Goal: Task Accomplishment & Management: Use online tool/utility

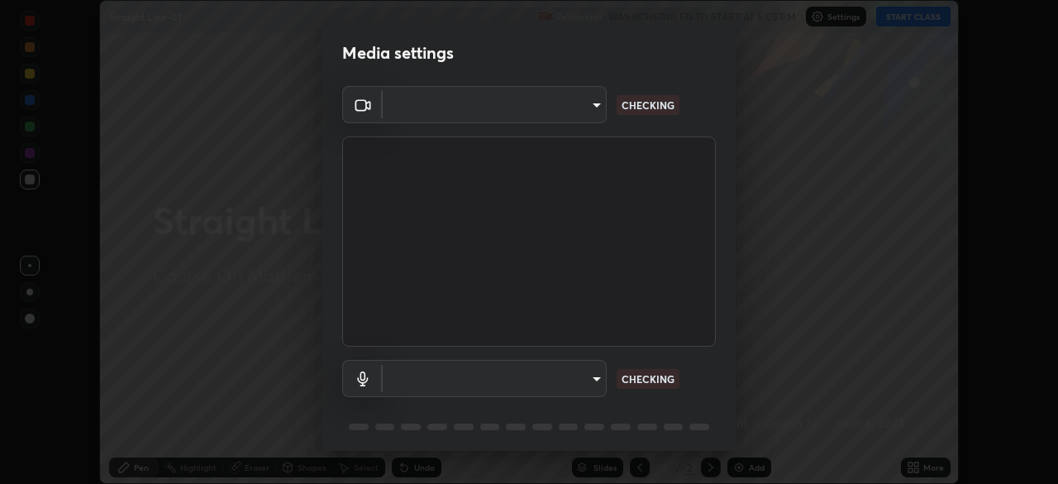
scroll to position [59, 0]
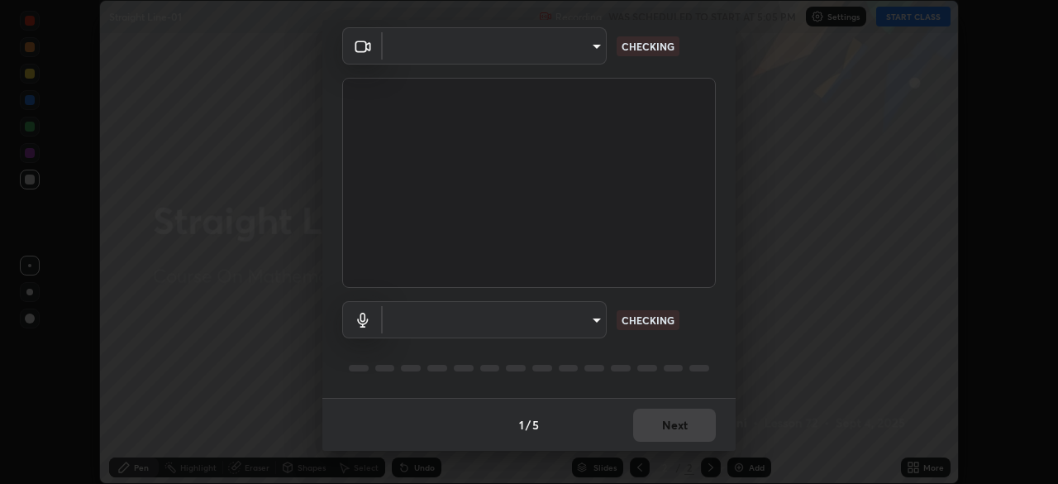
type input "6dd7f26dd43dc758996b1cf006e2949f7a02bee9d132d5f3f41e5eef0e7c266f"
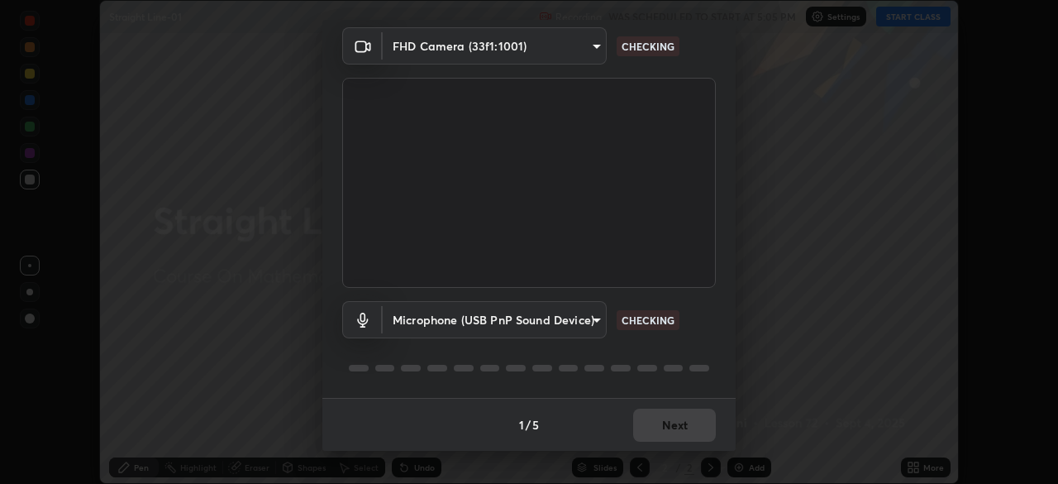
click at [594, 318] on body "Erase all Straight Line-01 Recording WAS SCHEDULED TO START AT 5:05 PM Settings…" at bounding box center [529, 242] width 1058 height 484
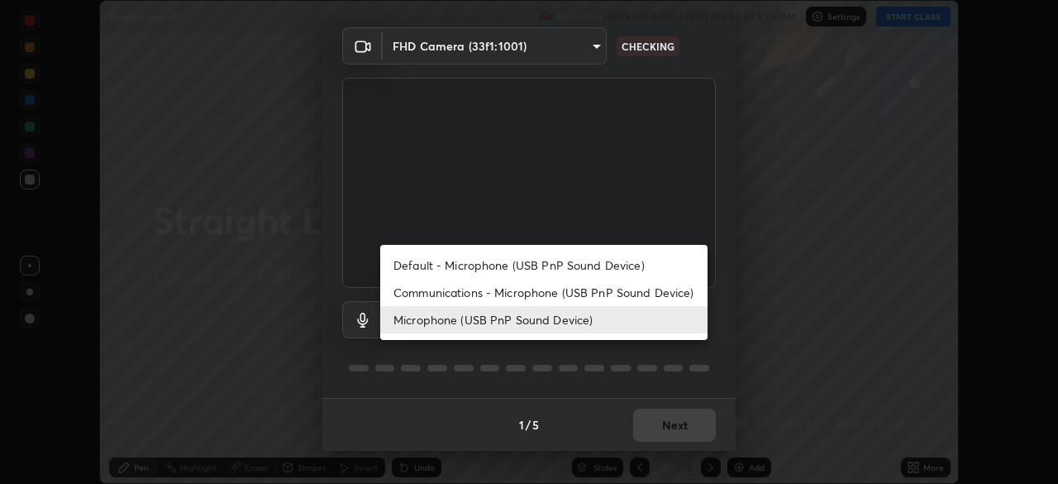
click at [579, 292] on li "Communications - Microphone (USB PnP Sound Device)" at bounding box center [543, 292] width 327 height 27
type input "communications"
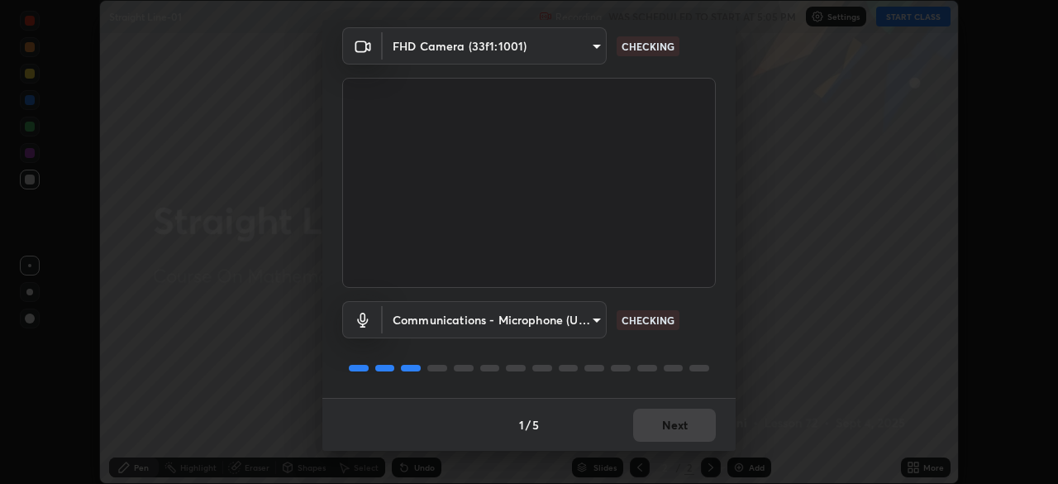
click at [670, 424] on div "1 / 5 Next" at bounding box center [528, 424] width 413 height 53
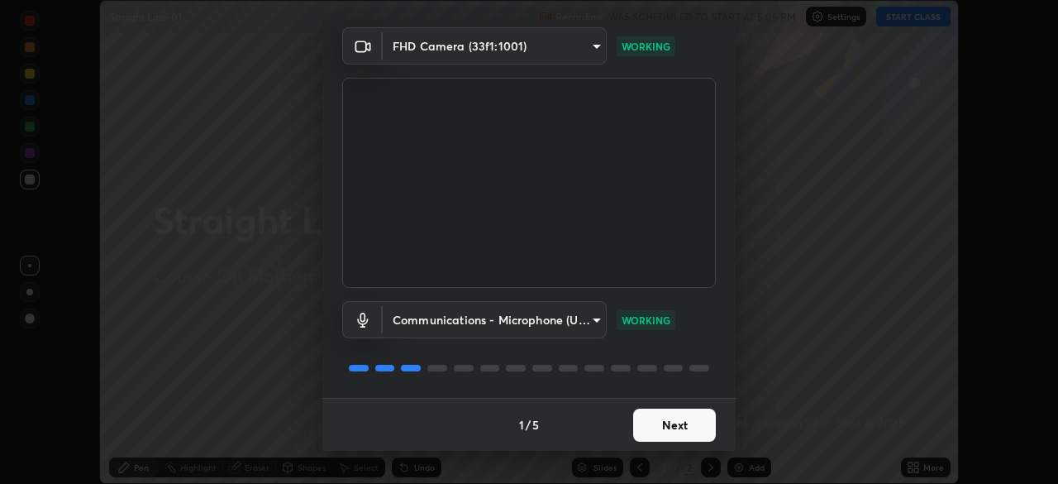
click at [670, 423] on button "Next" at bounding box center [674, 424] width 83 height 33
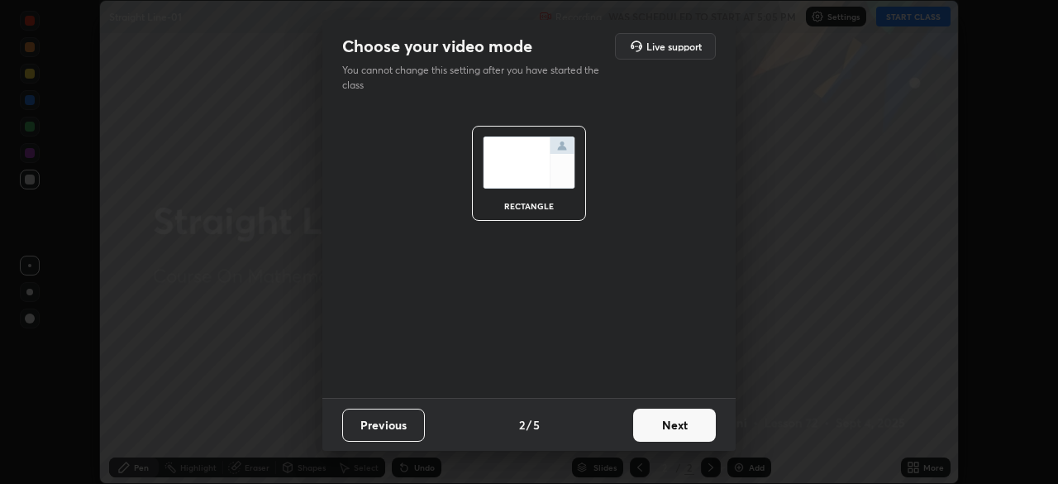
click at [674, 422] on button "Next" at bounding box center [674, 424] width 83 height 33
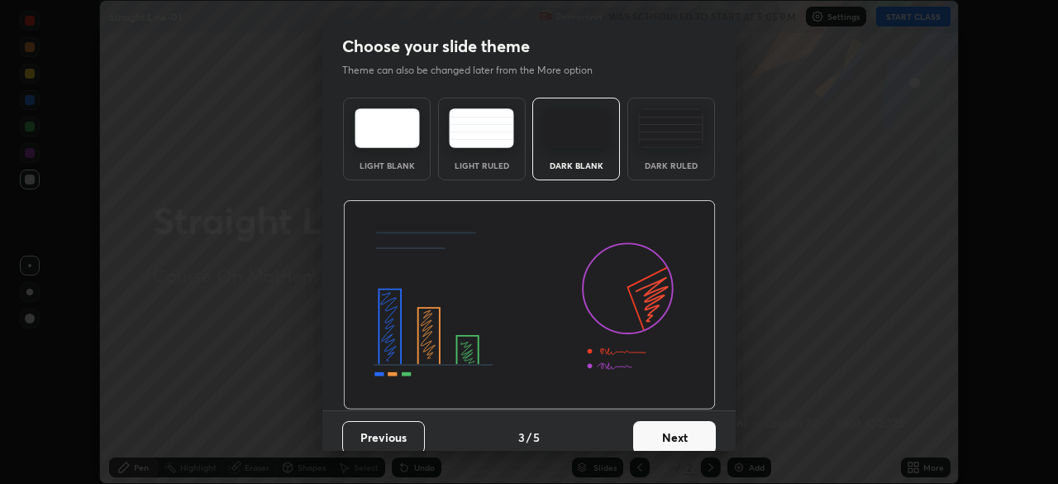
click at [677, 424] on button "Next" at bounding box center [674, 437] width 83 height 33
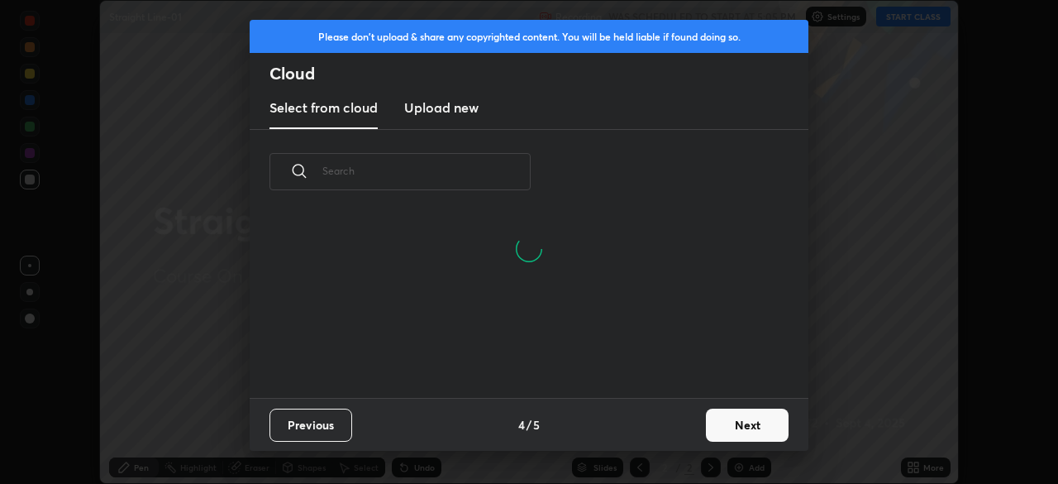
click at [717, 423] on button "Next" at bounding box center [747, 424] width 83 height 33
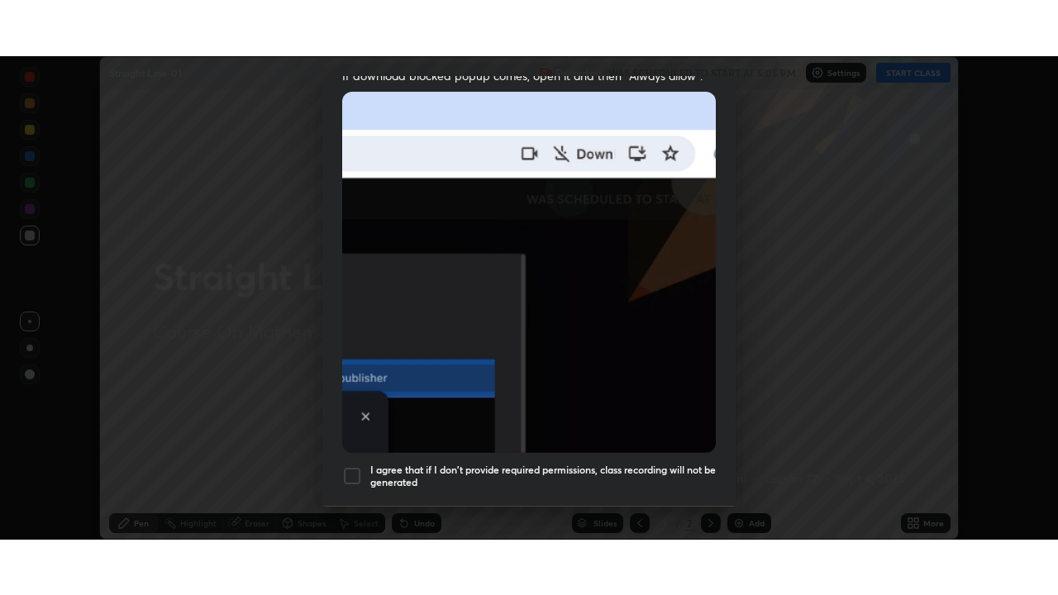
scroll to position [396, 0]
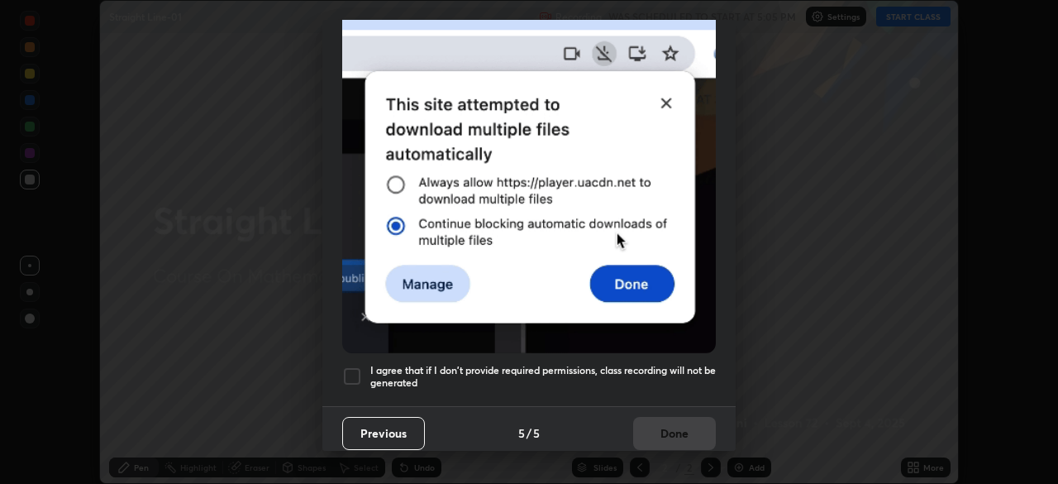
click at [579, 364] on h5 "I agree that if I don't provide required permissions, class recording will not …" at bounding box center [543, 377] width 346 height 26
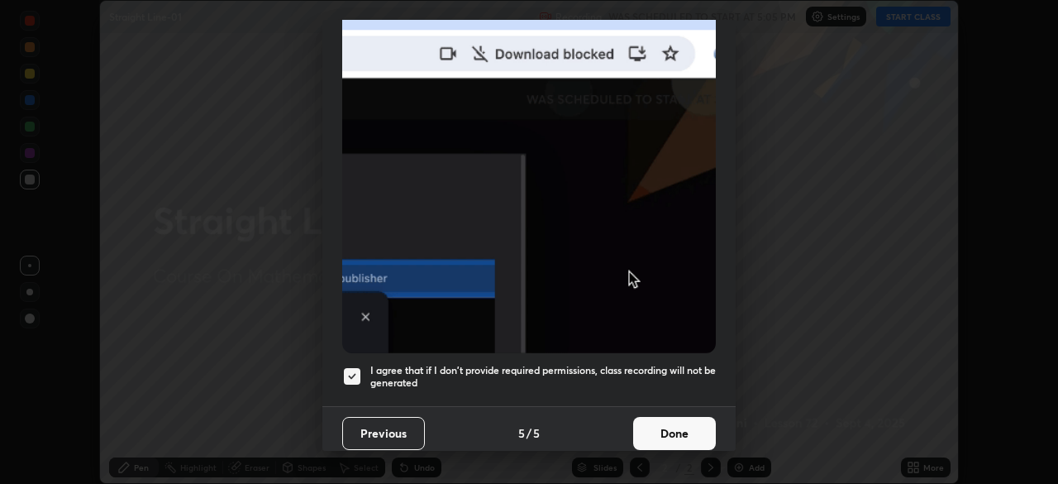
click at [655, 427] on button "Done" at bounding box center [674, 433] width 83 height 33
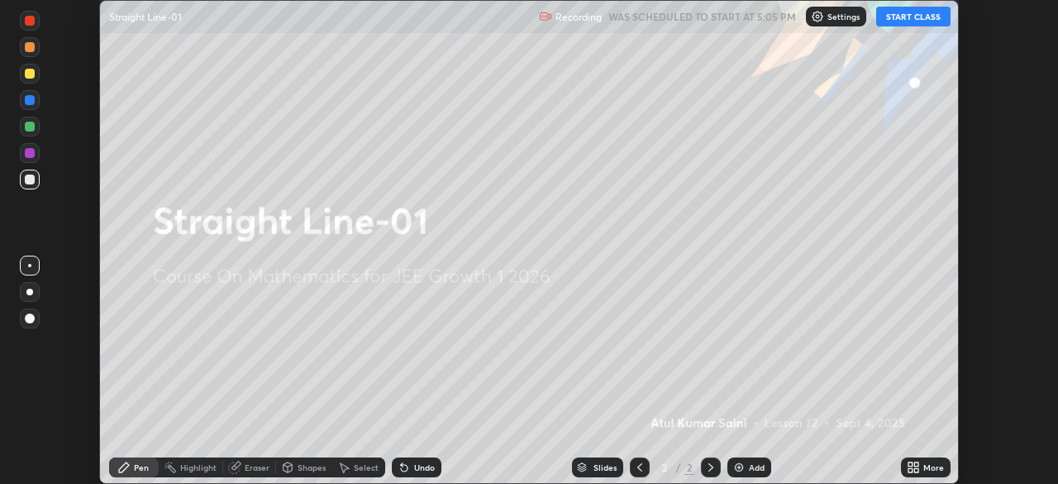
click at [911, 469] on icon at bounding box center [911, 470] width 4 height 4
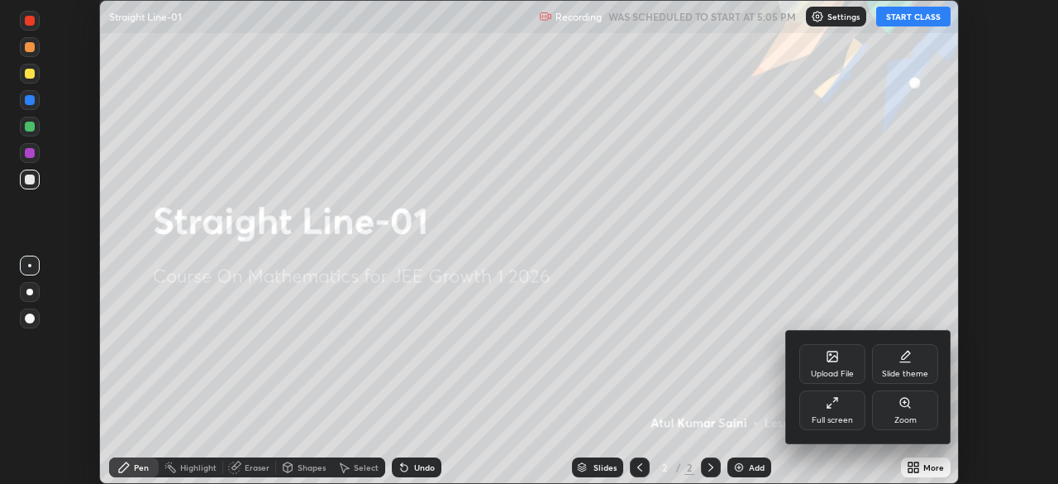
click at [837, 407] on icon at bounding box center [832, 402] width 13 height 13
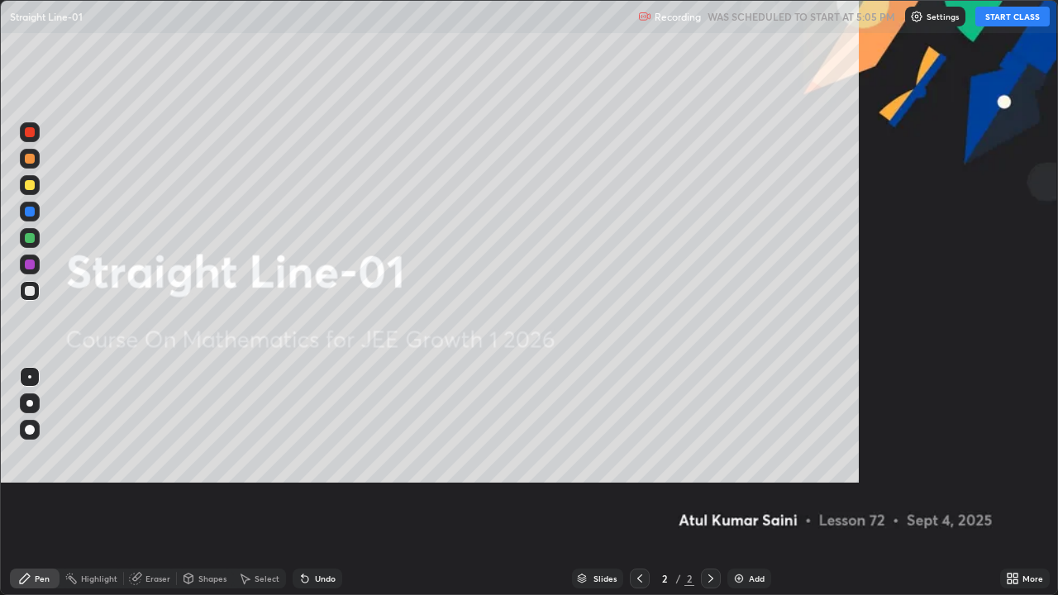
scroll to position [595, 1058]
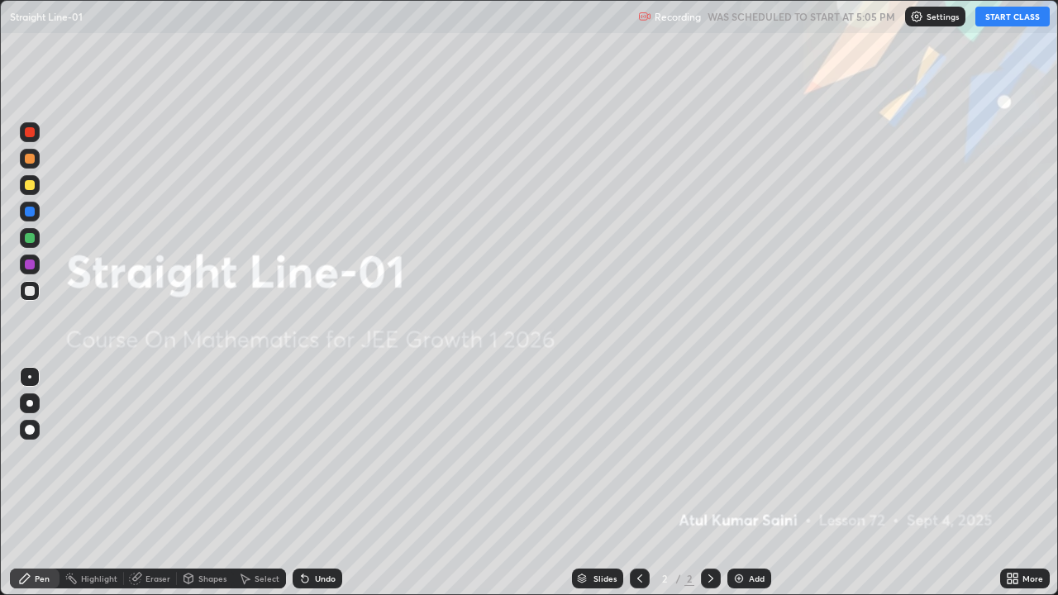
click at [1006, 17] on button "START CLASS" at bounding box center [1013, 17] width 74 height 20
click at [749, 483] on div "Add" at bounding box center [757, 579] width 16 height 8
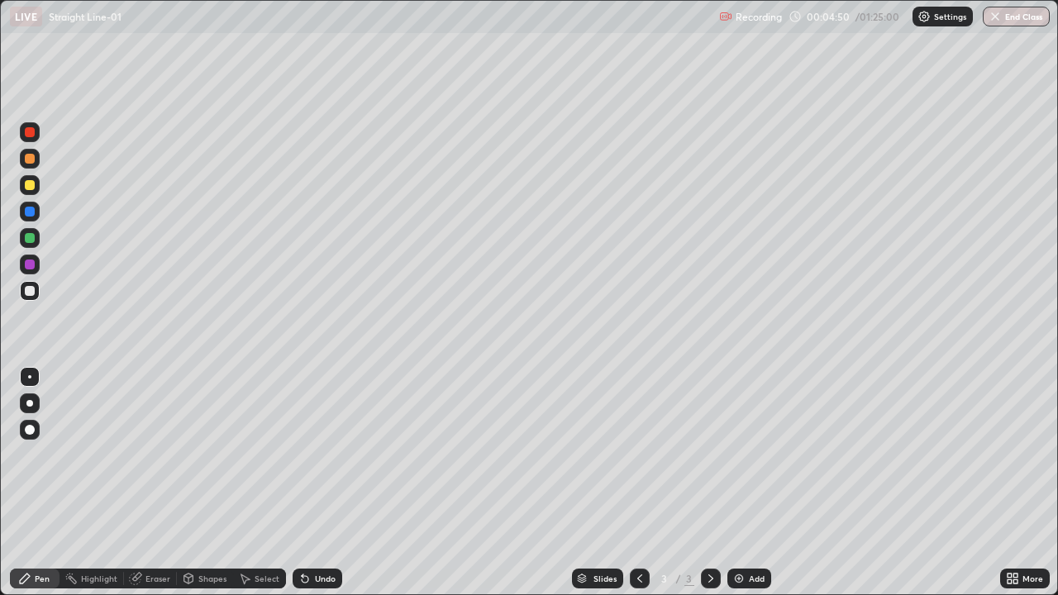
click at [34, 240] on div at bounding box center [30, 238] width 10 height 10
click at [745, 483] on div "Add" at bounding box center [750, 579] width 44 height 20
click at [635, 483] on icon at bounding box center [639, 578] width 13 height 13
click at [706, 483] on icon at bounding box center [710, 578] width 13 height 13
click at [754, 483] on div "Add" at bounding box center [750, 579] width 44 height 20
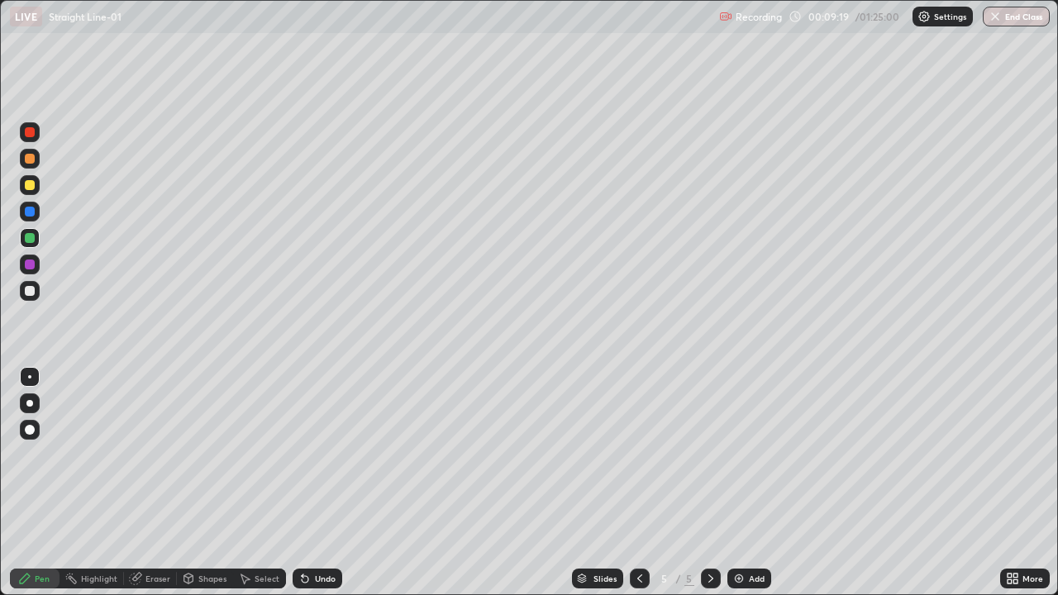
click at [33, 134] on div at bounding box center [30, 132] width 10 height 10
click at [751, 483] on div "Add" at bounding box center [757, 579] width 16 height 8
click at [315, 483] on div "Undo" at bounding box center [325, 579] width 21 height 8
click at [646, 483] on div at bounding box center [640, 579] width 20 height 20
click at [639, 483] on icon at bounding box center [639, 579] width 5 height 8
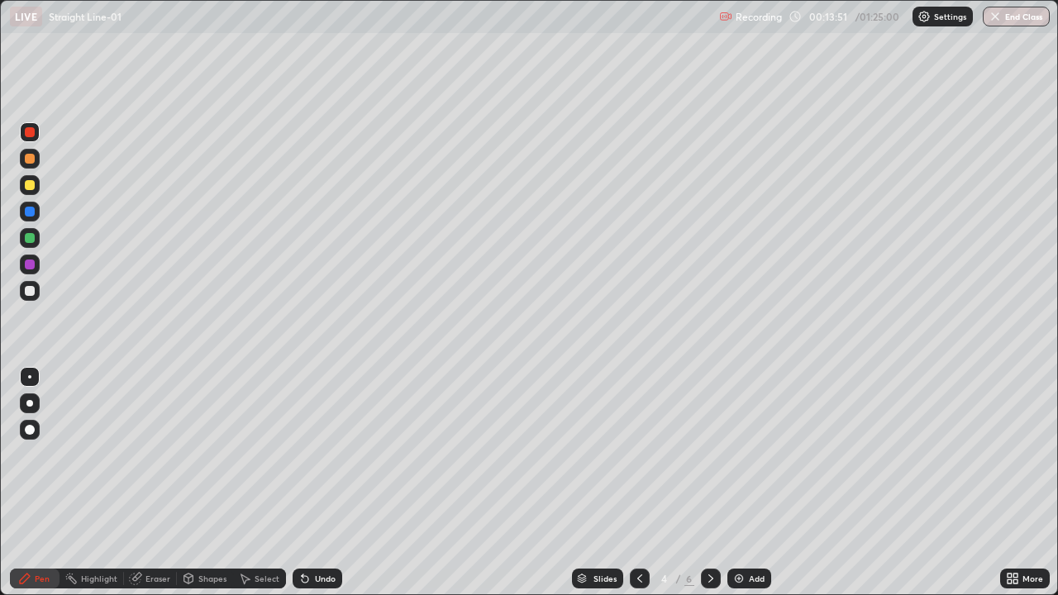
click at [638, 483] on div at bounding box center [640, 579] width 20 height 20
click at [709, 483] on icon at bounding box center [710, 578] width 13 height 13
click at [704, 483] on div at bounding box center [711, 579] width 20 height 20
click at [707, 483] on icon at bounding box center [710, 578] width 13 height 13
click at [638, 483] on icon at bounding box center [639, 578] width 13 height 13
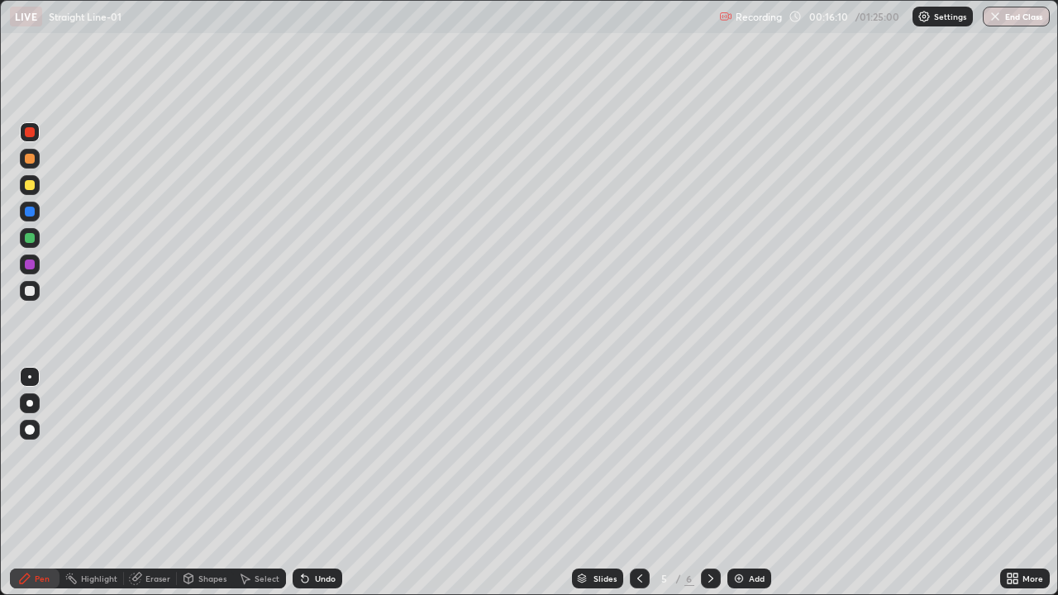
click at [645, 483] on div at bounding box center [640, 579] width 20 height 20
click at [638, 483] on icon at bounding box center [639, 578] width 13 height 13
click at [709, 483] on icon at bounding box center [710, 578] width 13 height 13
click at [701, 483] on div at bounding box center [711, 579] width 20 height 20
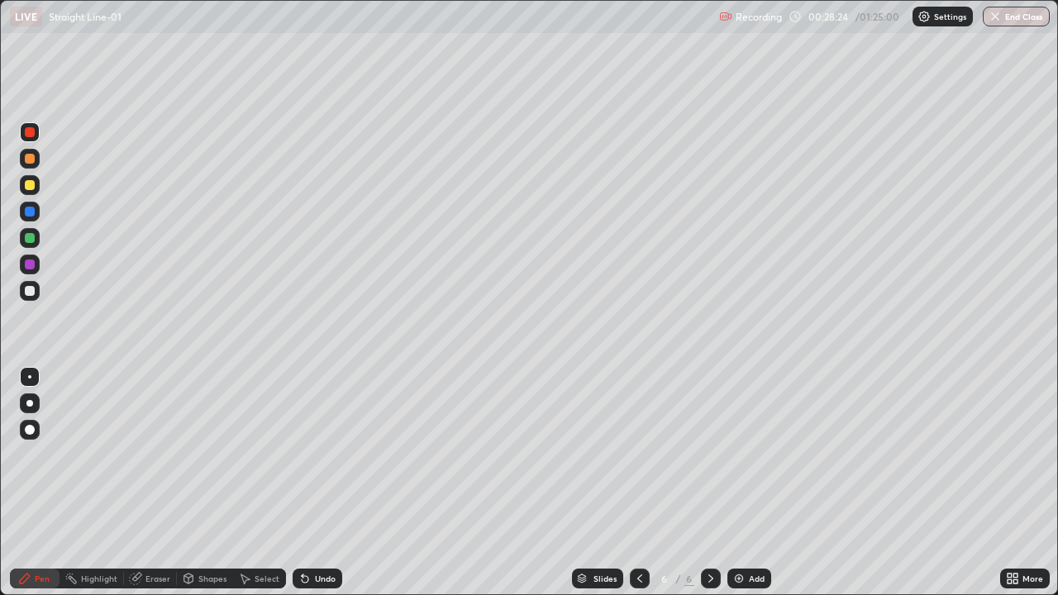
click at [752, 483] on div "Add" at bounding box center [757, 579] width 16 height 8
click at [34, 288] on div at bounding box center [30, 291] width 10 height 10
click at [319, 483] on div "Undo" at bounding box center [318, 579] width 50 height 20
click at [327, 483] on div "Undo" at bounding box center [318, 579] width 50 height 20
click at [315, 483] on div "Undo" at bounding box center [325, 579] width 21 height 8
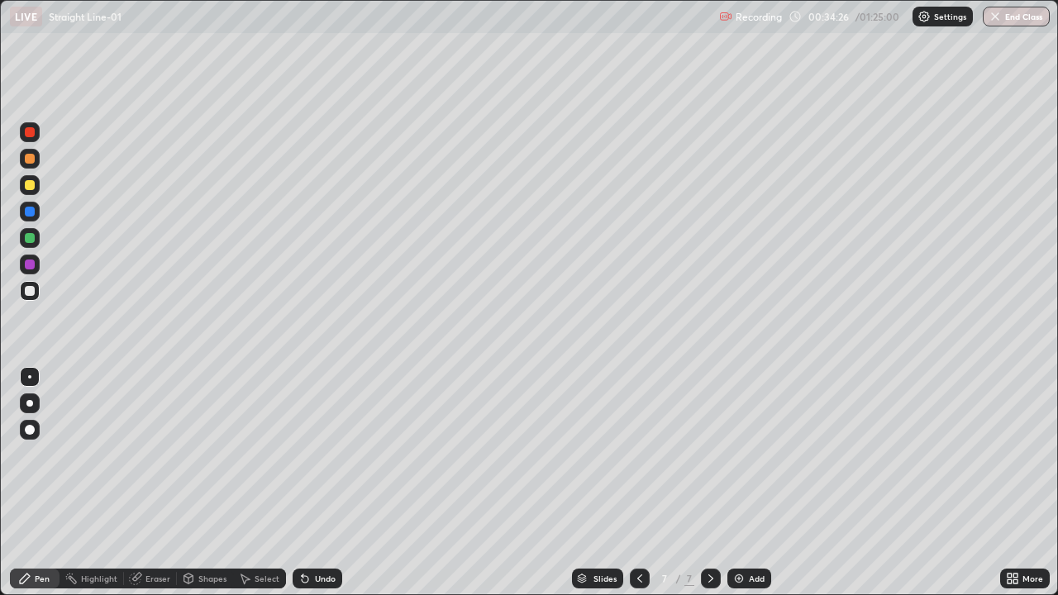
click at [756, 483] on div "Add" at bounding box center [757, 579] width 16 height 8
click at [758, 483] on div "Add" at bounding box center [757, 579] width 16 height 8
click at [165, 483] on div "Eraser" at bounding box center [158, 579] width 25 height 8
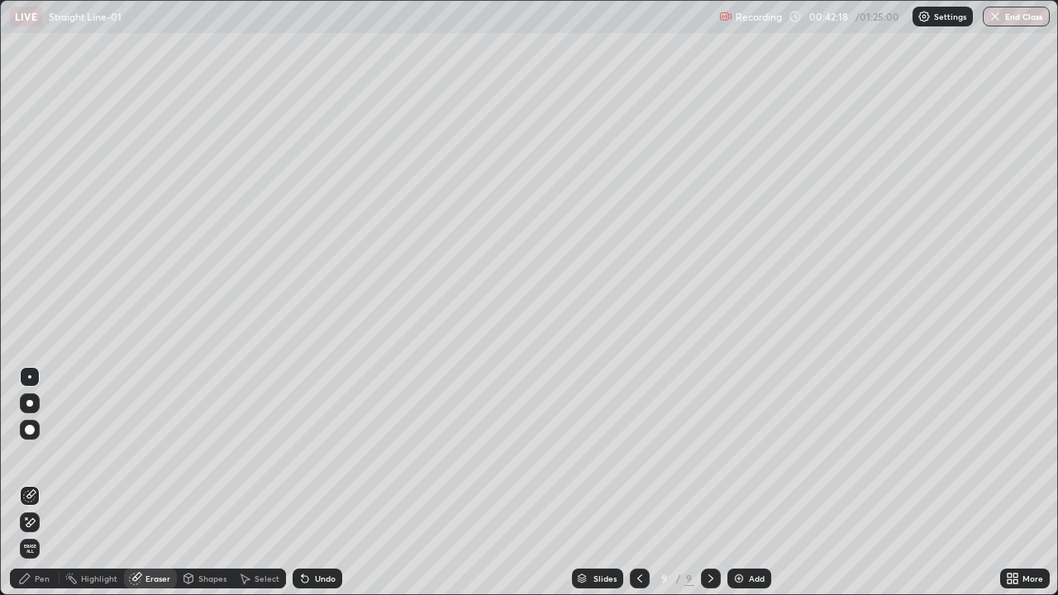
click at [38, 483] on div "Pen" at bounding box center [42, 579] width 15 height 8
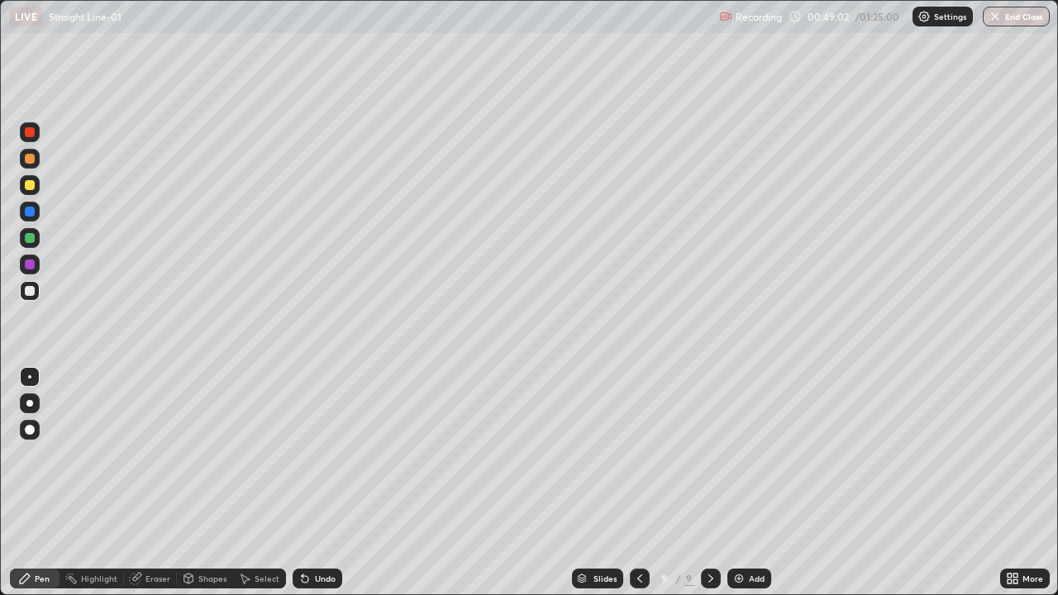
click at [742, 483] on div "Add" at bounding box center [750, 579] width 44 height 20
click at [637, 483] on icon at bounding box center [638, 578] width 13 height 13
click at [709, 483] on icon at bounding box center [710, 578] width 13 height 13
click at [752, 483] on div "Add" at bounding box center [757, 579] width 16 height 8
click at [325, 483] on div "Undo" at bounding box center [325, 579] width 21 height 8
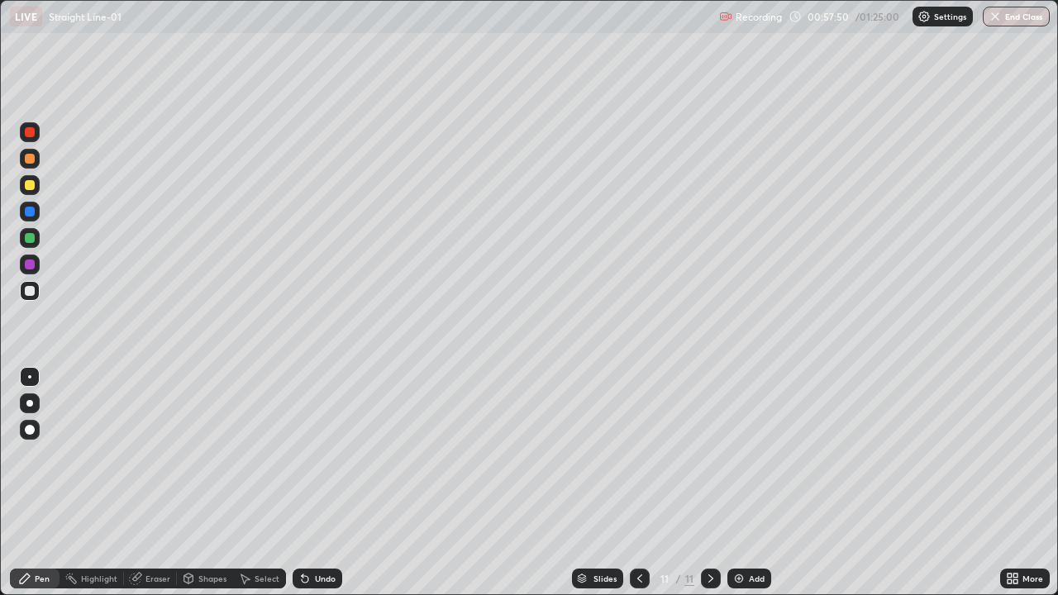
click at [742, 483] on img at bounding box center [738, 578] width 13 height 13
click at [739, 483] on img at bounding box center [738, 578] width 13 height 13
click at [31, 242] on div at bounding box center [30, 238] width 10 height 10
click at [315, 483] on div "Undo" at bounding box center [325, 579] width 21 height 8
click at [1004, 17] on button "End Class" at bounding box center [1017, 17] width 65 height 20
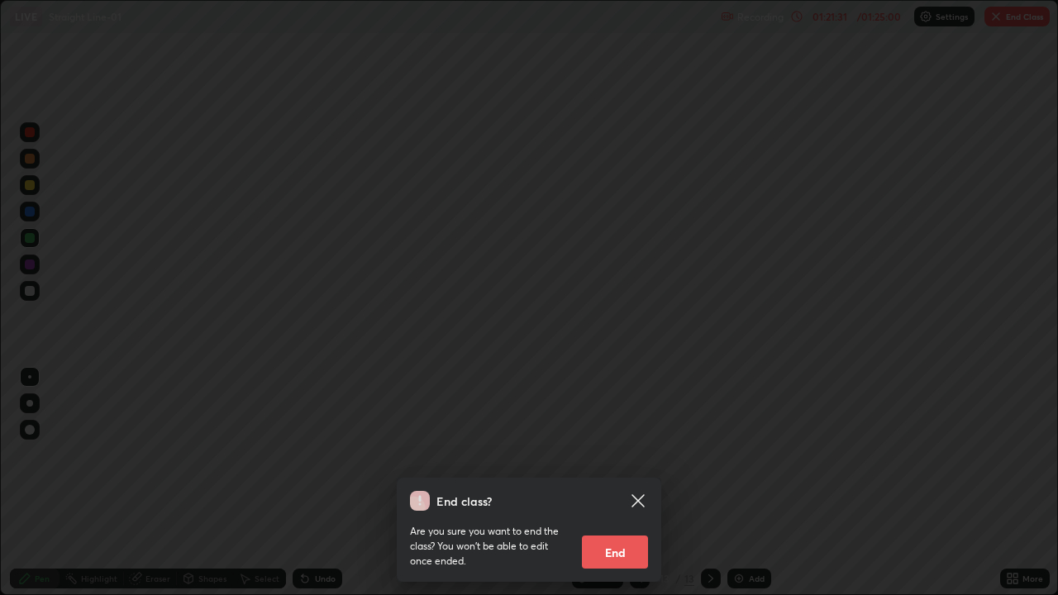
click at [616, 483] on button "End" at bounding box center [615, 552] width 66 height 33
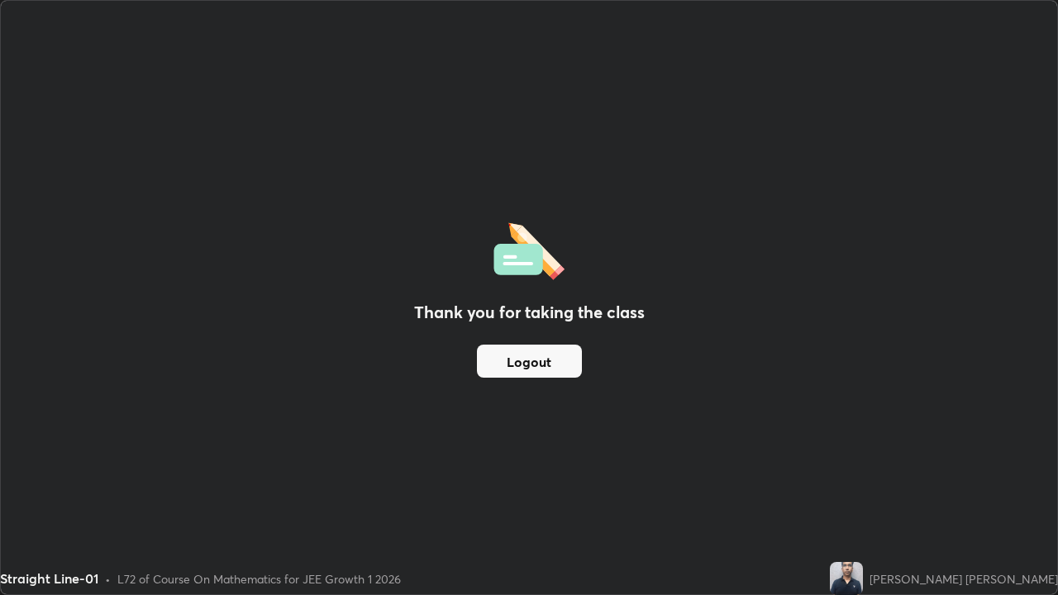
click at [527, 370] on button "Logout" at bounding box center [529, 361] width 105 height 33
